Goal: Communication & Community: Answer question/provide support

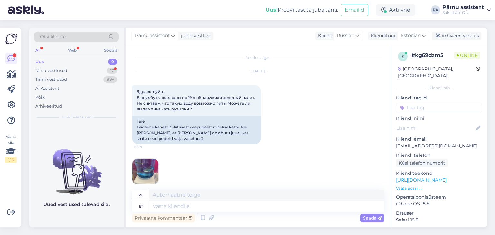
scroll to position [563, 0]
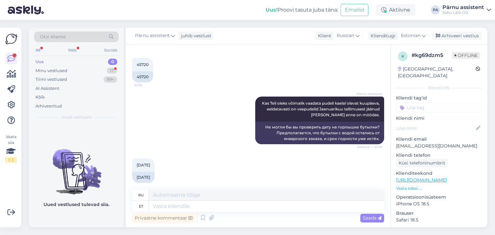
click at [197, 207] on textarea at bounding box center [266, 206] width 235 height 11
click at [174, 203] on textarea at bounding box center [266, 206] width 235 height 11
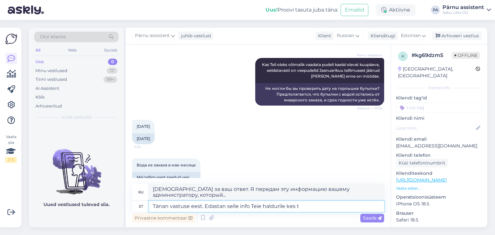
scroll to position [608, 0]
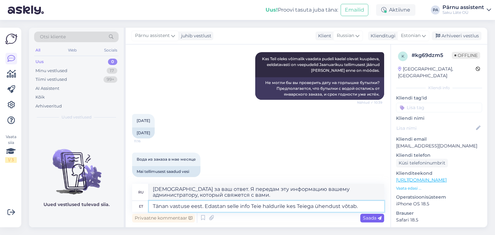
type textarea "Tänan vastuse eest. Edastan selle info Teie haldurile kes Teiega ühendust võtab."
click at [363, 215] on div "Saada" at bounding box center [373, 218] width 24 height 9
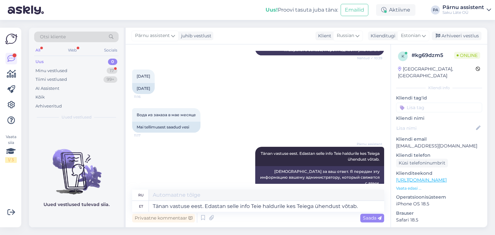
scroll to position [691, 0]
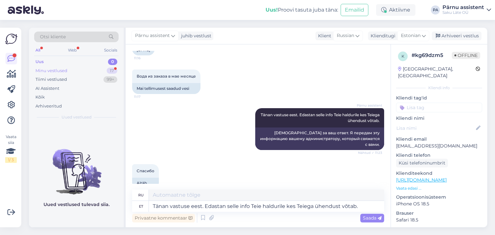
click at [108, 70] on div "17" at bounding box center [112, 71] width 11 height 6
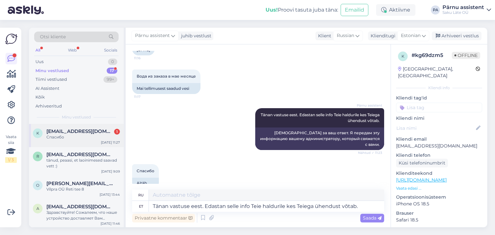
click at [76, 137] on div "Спасибо" at bounding box center [83, 138] width 74 height 6
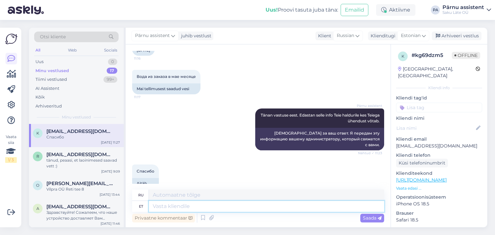
click at [220, 208] on textarea at bounding box center [266, 206] width 235 height 11
click at [92, 61] on div "Uus 1" at bounding box center [76, 61] width 85 height 9
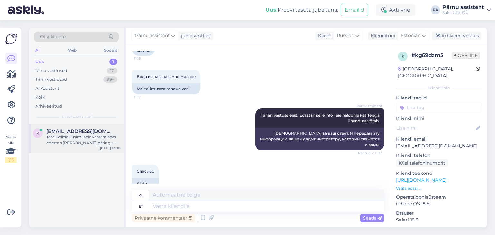
click at [87, 136] on div "Tere! Sellele küsimusele vastamiseks edastan [PERSON_NAME] päringu kolleegile, …" at bounding box center [83, 141] width 74 height 12
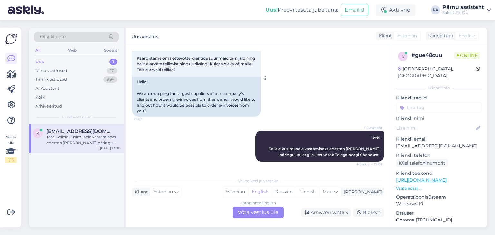
scroll to position [45, 0]
click at [265, 211] on div "Estonian to English Võta vestlus üle" at bounding box center [258, 213] width 51 height 12
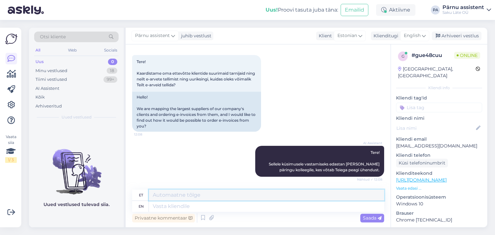
click at [173, 197] on textarea at bounding box center [266, 195] width 235 height 11
type textarea "Tere"
click at [366, 218] on span "Saada" at bounding box center [372, 218] width 19 height 6
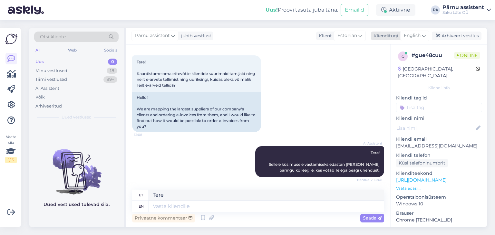
click at [412, 33] on span "English" at bounding box center [412, 35] width 17 height 7
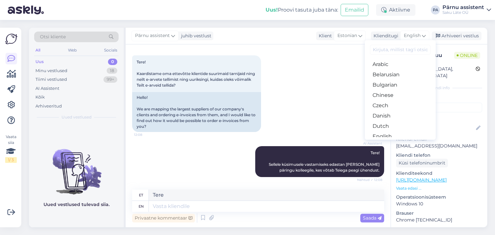
click at [388, 142] on link "Estonian" at bounding box center [400, 147] width 71 height 10
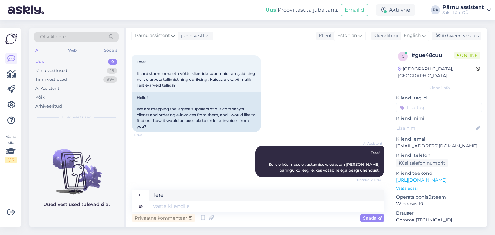
scroll to position [21, 0]
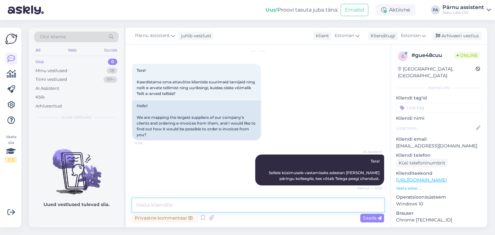
click at [170, 206] on textarea at bounding box center [258, 206] width 252 height 14
type textarea "Tere"
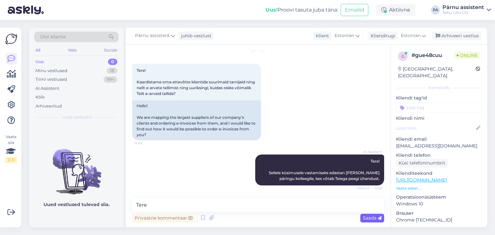
click at [364, 216] on span "Saada" at bounding box center [372, 218] width 19 height 6
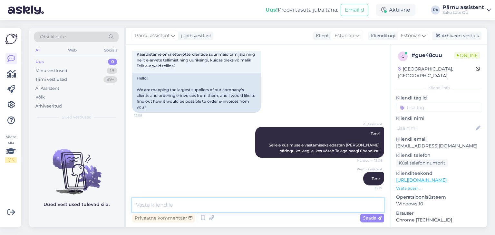
click at [320, 204] on textarea at bounding box center [258, 206] width 252 height 14
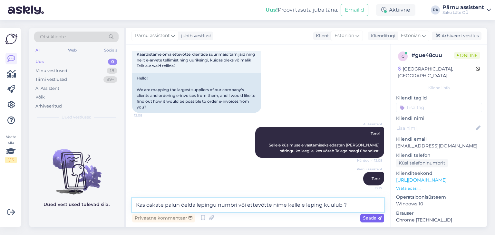
type textarea "Kas oskate palun öelda lepingu numbri või ettevõtte nime kellele leping kuulub ?"
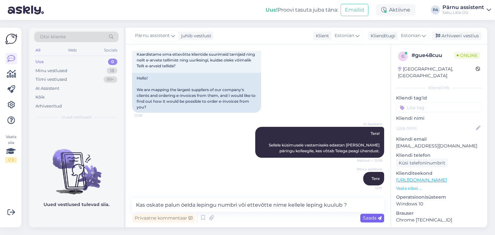
click at [365, 218] on span "Saada" at bounding box center [372, 218] width 19 height 6
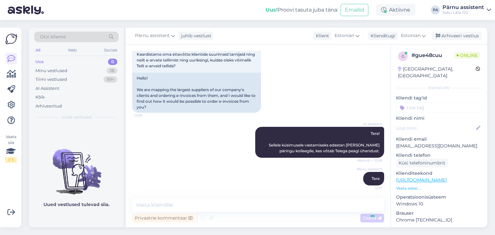
scroll to position [83, 0]
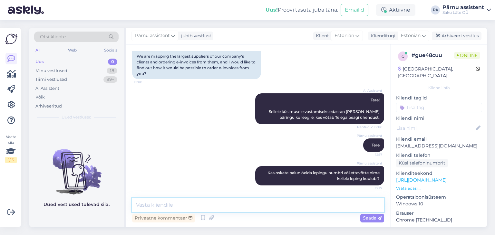
click at [311, 208] on textarea at bounding box center [258, 206] width 252 height 14
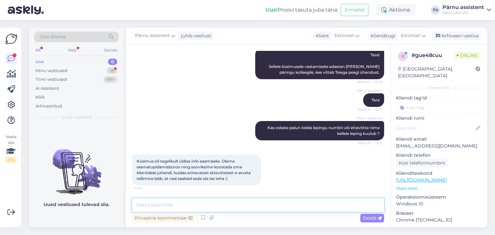
click at [236, 207] on textarea at bounding box center [258, 206] width 252 height 14
click at [235, 204] on textarea at bounding box center [258, 206] width 252 height 14
type textarea "T"
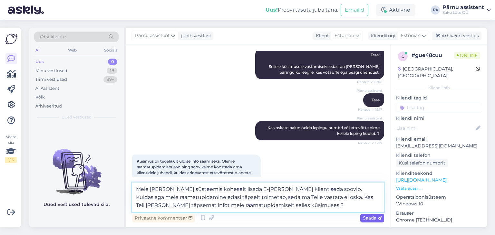
type textarea "Meie [PERSON_NAME] süsteemis koheselt lisada E-[PERSON_NAME] klient seda soovib…"
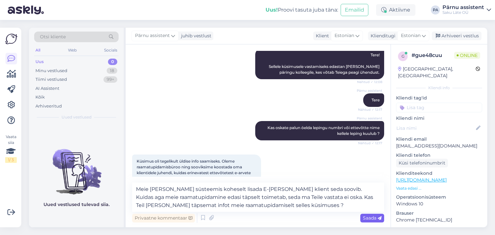
click at [362, 219] on div "Saada" at bounding box center [373, 218] width 24 height 9
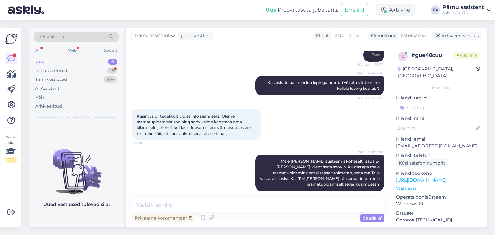
scroll to position [218, 0]
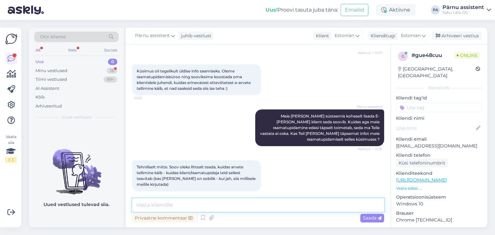
click at [251, 207] on textarea at bounding box center [258, 206] width 252 height 14
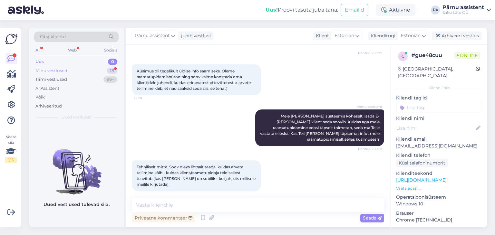
click at [96, 70] on div "Minu vestlused 18" at bounding box center [76, 70] width 85 height 9
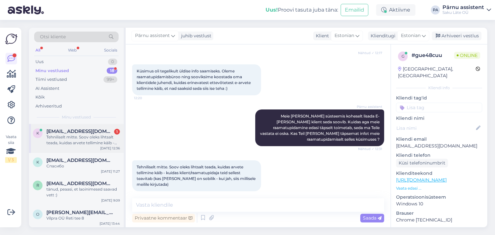
click at [98, 136] on div "Tehniliselt mitte. Soov oleks lihtsalt teada, kuidas arvete tellimine käib - ku…" at bounding box center [83, 141] width 74 height 12
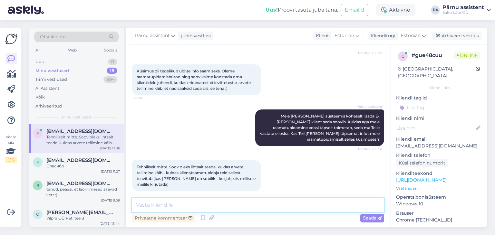
click at [189, 207] on textarea at bounding box center [258, 206] width 252 height 14
click at [231, 207] on textarea at bounding box center [258, 206] width 252 height 14
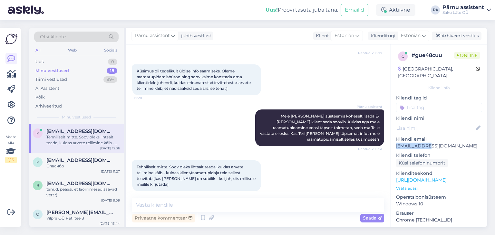
drag, startPoint x: 425, startPoint y: 140, endPoint x: 396, endPoint y: 142, distance: 28.2
click at [396, 143] on p "[EMAIL_ADDRESS][DOMAIN_NAME]" at bounding box center [439, 146] width 86 height 7
copy p "[EMAIL_ADDRESS][DOMAIN_NAME]"
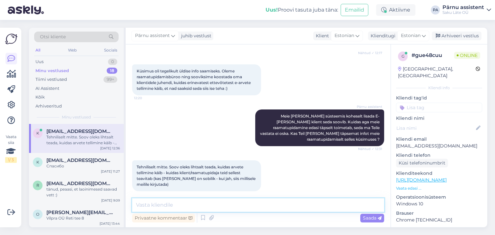
click at [275, 206] on textarea at bounding box center [258, 206] width 252 height 14
click at [239, 203] on textarea at bounding box center [258, 206] width 252 height 14
click at [253, 208] on textarea at bounding box center [258, 206] width 252 height 14
click at [265, 204] on textarea at bounding box center [258, 206] width 252 height 14
click at [227, 205] on textarea at bounding box center [258, 206] width 252 height 14
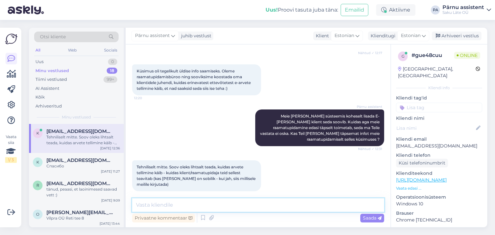
click at [208, 205] on textarea at bounding box center [258, 206] width 252 height 14
click at [305, 204] on textarea at bounding box center [258, 206] width 252 height 14
click at [290, 207] on textarea at bounding box center [258, 206] width 252 height 14
click at [260, 211] on textarea at bounding box center [258, 206] width 252 height 14
click at [225, 203] on textarea at bounding box center [258, 206] width 252 height 14
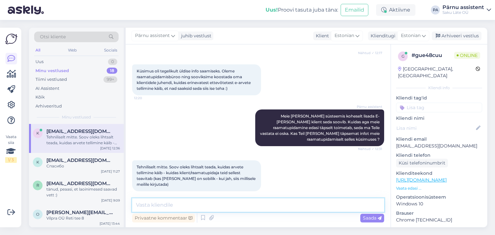
click at [204, 205] on textarea at bounding box center [258, 206] width 252 height 14
click at [213, 204] on textarea at bounding box center [258, 206] width 252 height 14
type textarea "T"
type textarea "p"
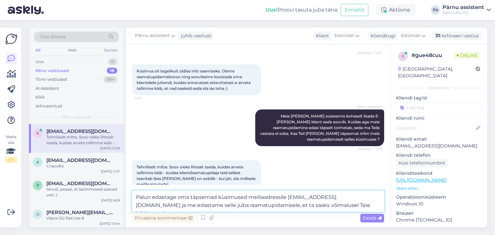
click at [226, 205] on textarea "Palun edastage oma täpsemad küsimused meiliaadressile [EMAIL_ADDRESS][DOMAIN_NA…" at bounding box center [258, 201] width 252 height 21
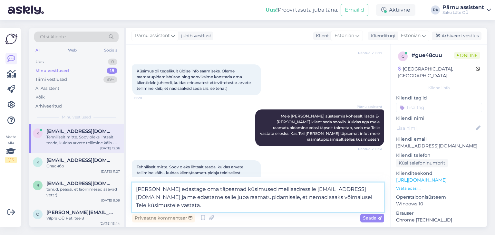
click at [255, 198] on textarea "[PERSON_NAME] edastage oma täpsemad küsimused meiliaadressile [EMAIL_ADDRESS][D…" at bounding box center [258, 197] width 252 height 29
click at [357, 198] on textarea "[PERSON_NAME] edastage oma täpsemad küsimused meiliaadressile [EMAIL_ADDRESS][D…" at bounding box center [258, 197] width 252 height 29
type textarea "[PERSON_NAME] edastage oma täpsemad küsimused meiliaadressile [EMAIL_ADDRESS][D…"
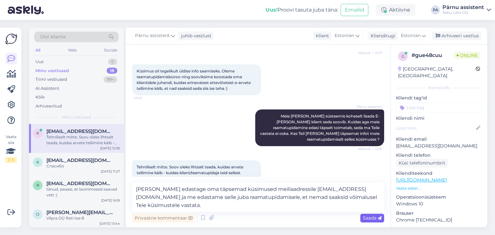
click at [373, 217] on span "Saada" at bounding box center [372, 218] width 19 height 6
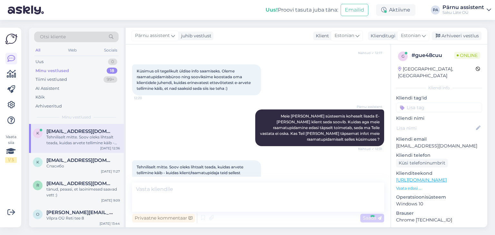
scroll to position [263, 0]
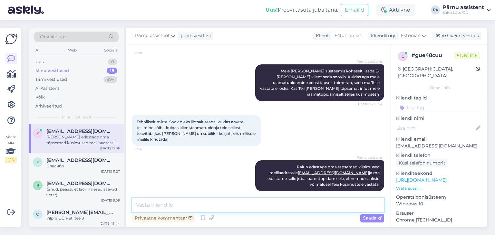
click at [287, 204] on textarea at bounding box center [258, 206] width 252 height 14
click at [298, 207] on textarea at bounding box center [258, 206] width 252 height 14
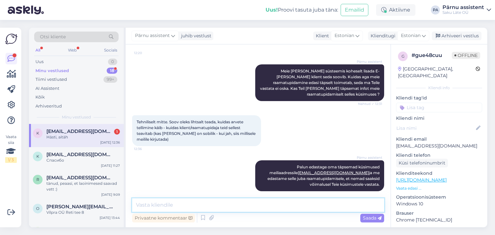
scroll to position [291, 0]
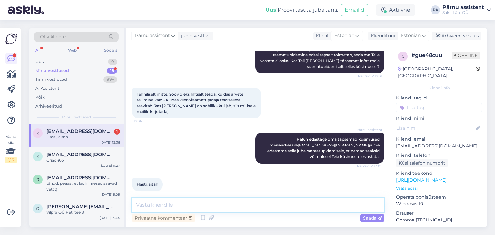
click at [208, 207] on textarea at bounding box center [258, 206] width 252 height 14
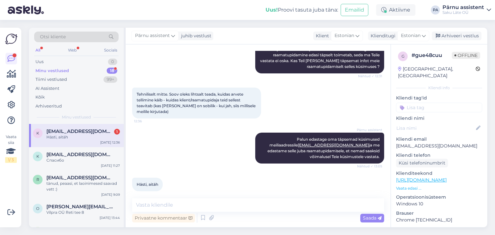
click at [98, 129] on div "[EMAIL_ADDRESS][DOMAIN_NAME] 1" at bounding box center [83, 132] width 74 height 6
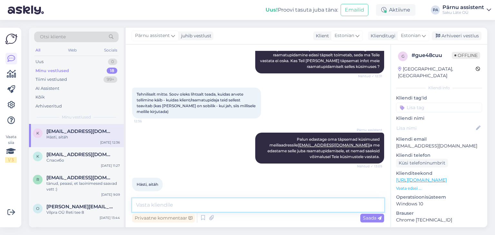
click at [204, 207] on textarea at bounding box center [258, 206] width 252 height 14
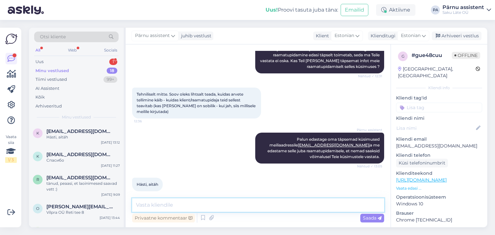
click at [184, 203] on textarea at bounding box center [258, 206] width 252 height 14
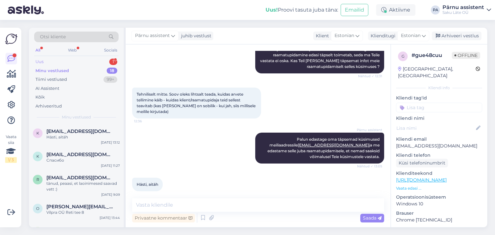
click at [78, 61] on div "Uus 1" at bounding box center [76, 61] width 85 height 9
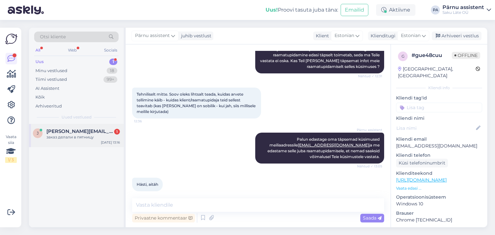
click at [76, 135] on div "заказ делали в пятницу" at bounding box center [83, 138] width 74 height 6
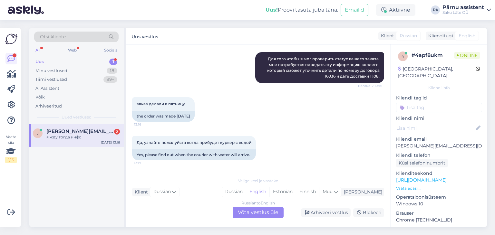
scroll to position [271, 0]
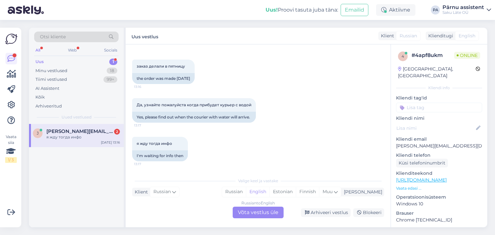
click at [111, 59] on div "1" at bounding box center [113, 62] width 8 height 6
click at [94, 129] on span "[PERSON_NAME][EMAIL_ADDRESS][DOMAIN_NAME]" at bounding box center [79, 132] width 67 height 6
click at [260, 214] on div "Russian to English Võta vestlus üle" at bounding box center [258, 213] width 51 height 12
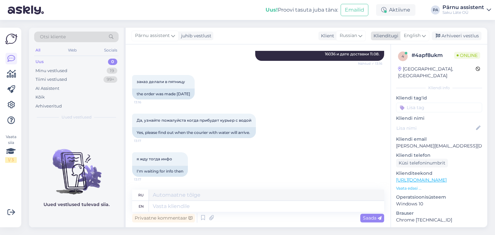
click at [426, 35] on icon at bounding box center [424, 35] width 4 height 7
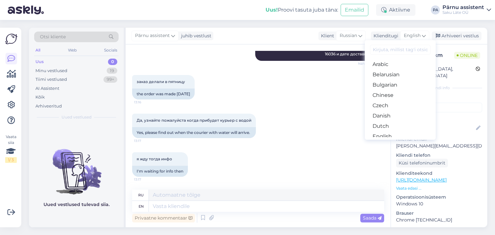
click at [391, 142] on link "Estonian" at bounding box center [400, 147] width 71 height 10
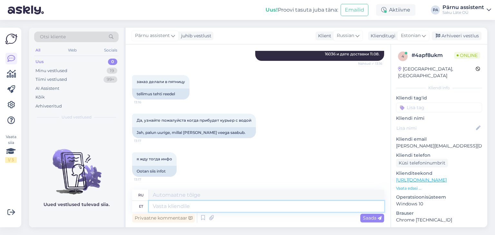
click at [231, 207] on textarea at bounding box center [266, 206] width 235 height 11
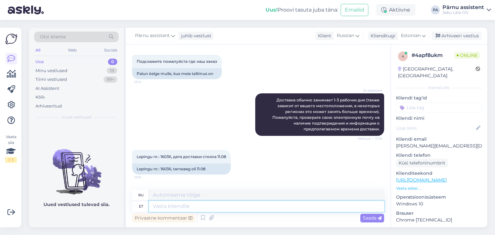
scroll to position [161, 0]
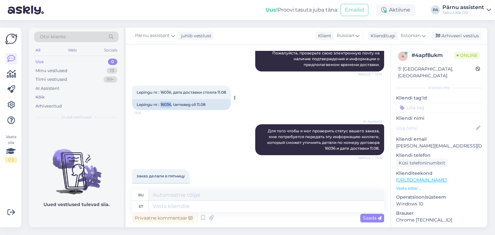
drag, startPoint x: 171, startPoint y: 105, endPoint x: 161, endPoint y: 106, distance: 10.4
click at [161, 106] on div "Lepingu nr.: 16036, tarneaeg oli 11.08" at bounding box center [181, 104] width 99 height 11
copy div "16036"
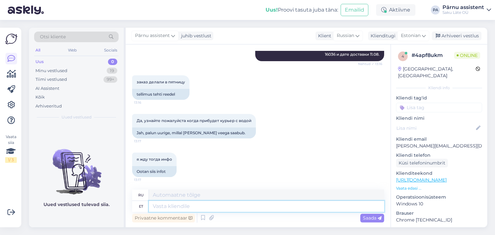
click at [227, 207] on textarea at bounding box center [266, 206] width 235 height 11
type textarea "Tere"
type textarea "Привет"
type textarea "Tere"
click at [370, 217] on span "Saada" at bounding box center [372, 218] width 19 height 6
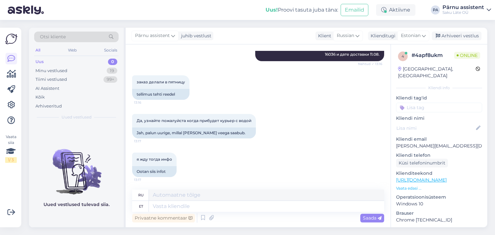
scroll to position [295, 0]
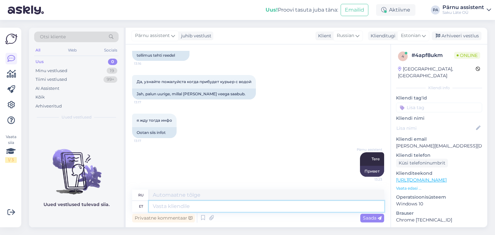
click at [342, 207] on textarea at bounding box center [266, 206] width 235 height 11
type textarea "Näen,"
type textarea "Я понимаю,"
type textarea "Näen, et"
type textarea "Я вижу, что"
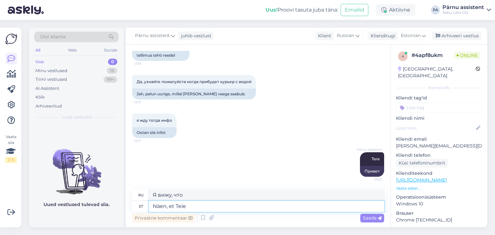
type textarea "Näen, et Teie"
type textarea "Я вижу, что ты"
type textarea "Näen, et [PERSON_NAME]"
type textarea "Я вижу, что ваш заказ"
type textarea "Näen, et [PERSON_NAME] on lisatud"
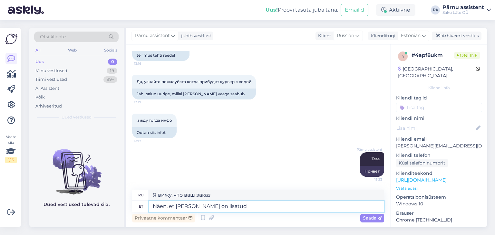
type textarea "Вижу, что ваш заказ добавлен."
type textarea "Näen, et [PERSON_NAME] on lisatud tän"
type textarea "Я вижу, что ваш заказ был добавлен сегодня."
type textarea "Näen, et [PERSON_NAME] on lisatud tänase"
type textarea "Вижу, ваш заказ был добавлен сегодня."
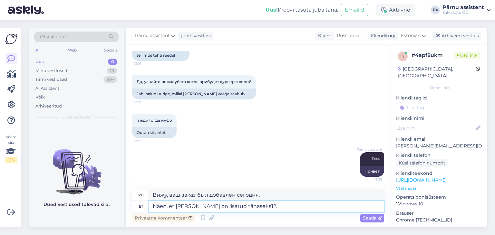
type textarea "Näen, et [PERSON_NAME] on lisatud tänaseks12.0"
type textarea "Я вижу, что ваш заказ был добавлен сегодня."
type textarea "Näen, et [PERSON_NAME] on lisatud tänaseks12.08.25"
type textarea "Я вижу, что ваш заказ был добавлен naseks12.08.25"
type textarea "Näen, et [PERSON_NAME] on lisatud tänaseks"
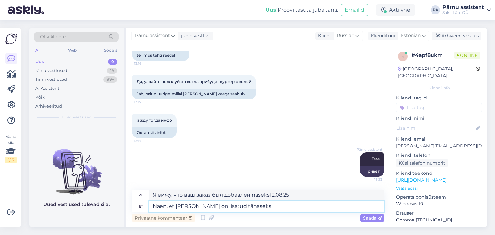
type textarea "Я вижу, что ваш заказ был добавлен сегодня."
type textarea "Näen, et [PERSON_NAME] on lisatud tänaseks [DATE]"
type textarea "Я вижу, что ваш заказ был добавлен сегодня [DATE]"
type textarea "Näen, et [PERSON_NAME] on lisatud tänaseks [DATE] kuupä"
type textarea "Я вижу, что ваш заказ был добавлен сегодня [DATE] ."
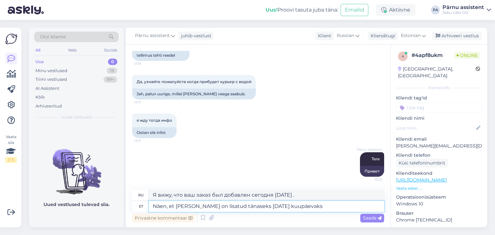
type textarea "Näen, et [PERSON_NAME] on lisatud tänaseks [DATE] kuupäevaks."
type textarea "Я вижу, что ваш заказ добавлен на сегодняшнюю дату [DATE] ."
type textarea "Näen, et [PERSON_NAME] on lisatud tänaseks [DATE] kuupäevaks."
click at [364, 217] on span "Saada" at bounding box center [372, 218] width 19 height 6
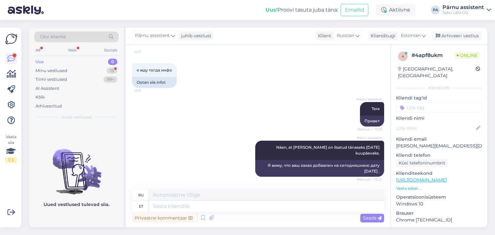
scroll to position [384, 0]
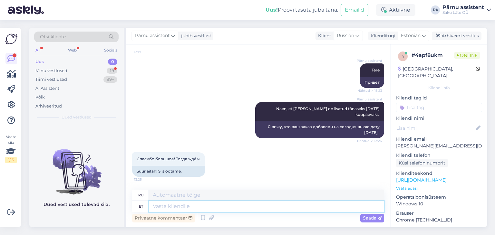
click at [236, 207] on textarea at bounding box center [266, 206] width 235 height 11
type textarea "Palun"
type textarea "Пожалуйста"
type textarea "Palun"
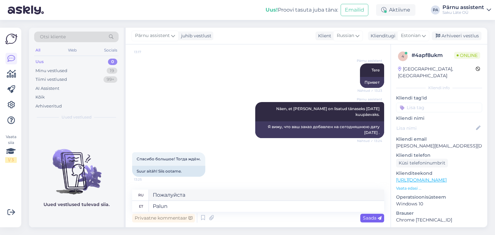
click at [364, 219] on span "Saada" at bounding box center [372, 218] width 19 height 6
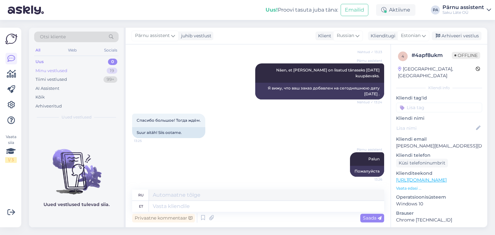
click at [80, 69] on div "Minu vestlused 19" at bounding box center [76, 70] width 85 height 9
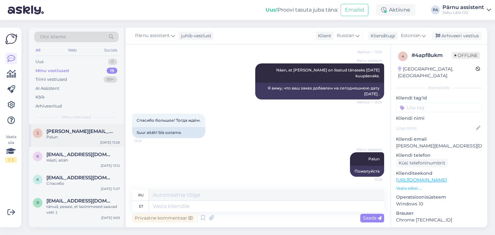
click at [74, 135] on div "Palun" at bounding box center [83, 138] width 74 height 6
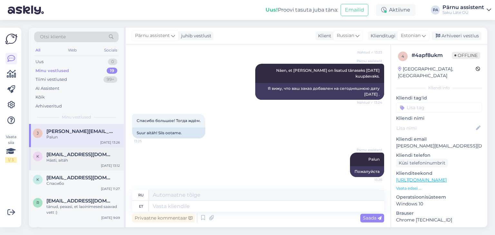
click at [92, 160] on div "Hästi, aitäh" at bounding box center [83, 161] width 74 height 6
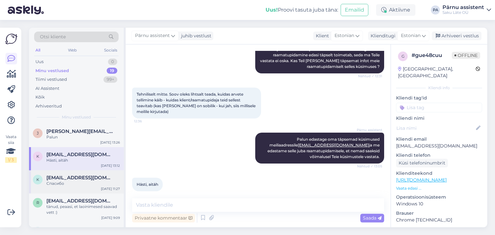
click at [77, 174] on div "k [EMAIL_ADDRESS][DOMAIN_NAME] Спасибо [DATE] 11:27" at bounding box center [76, 182] width 95 height 23
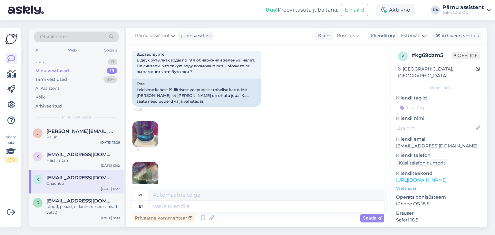
scroll to position [97, 0]
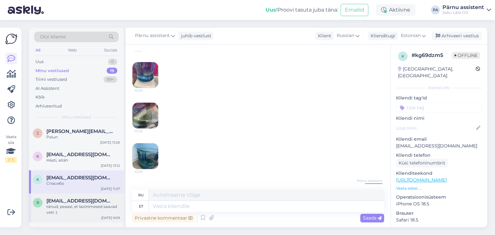
click at [76, 198] on span "[EMAIL_ADDRESS][DOMAIN_NAME]" at bounding box center [79, 201] width 67 height 6
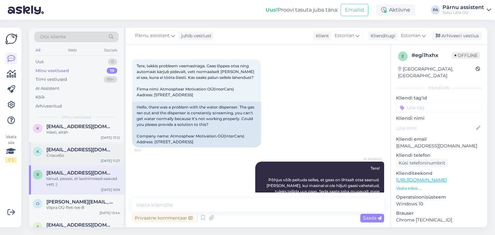
scroll to position [65, 0]
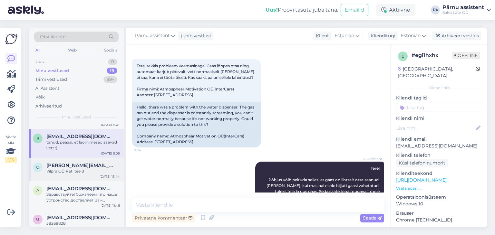
click at [73, 167] on span "[PERSON_NAME][EMAIL_ADDRESS][DOMAIN_NAME]" at bounding box center [79, 166] width 67 height 6
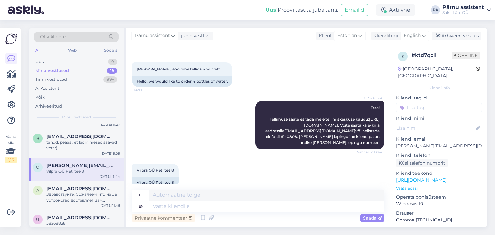
scroll to position [34, 0]
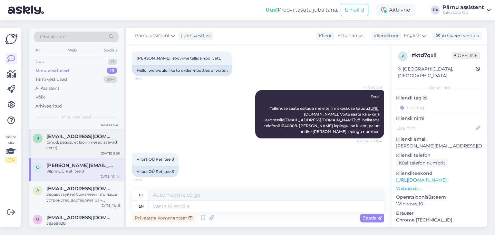
click at [56, 147] on div "tänud, peaasi, et laoinimesed saavad vett :)" at bounding box center [83, 146] width 74 height 12
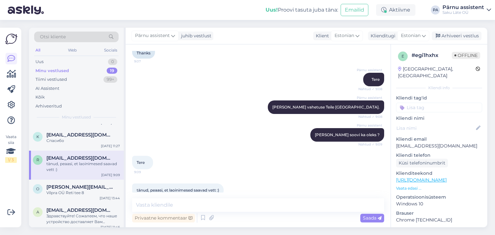
scroll to position [32, 0]
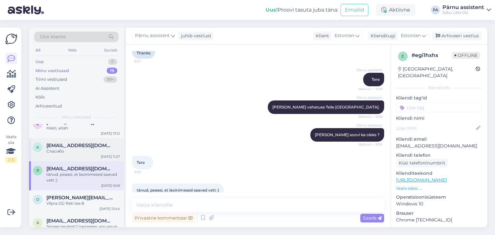
click at [63, 151] on div "Спасибо" at bounding box center [83, 152] width 74 height 6
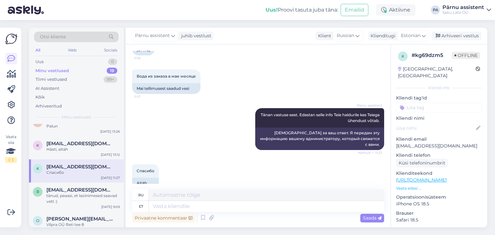
scroll to position [0, 0]
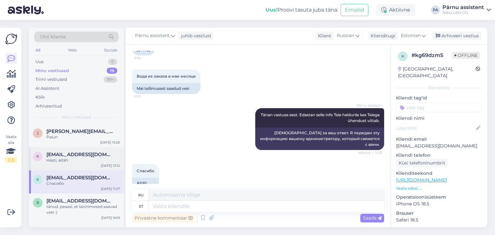
click at [67, 157] on span "[EMAIL_ADDRESS][DOMAIN_NAME]" at bounding box center [79, 155] width 67 height 6
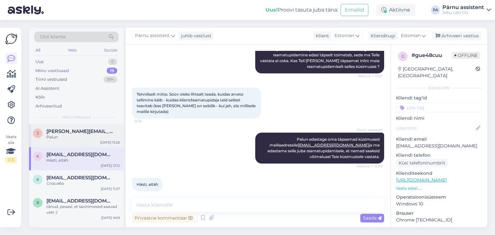
click at [67, 137] on div "Palun" at bounding box center [83, 138] width 74 height 6
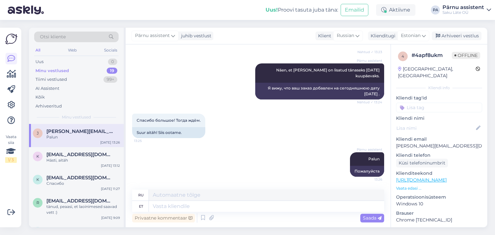
click at [96, 132] on span "[PERSON_NAME][EMAIL_ADDRESS][DOMAIN_NAME]" at bounding box center [79, 132] width 67 height 6
